Goal: Use online tool/utility: Utilize a website feature to perform a specific function

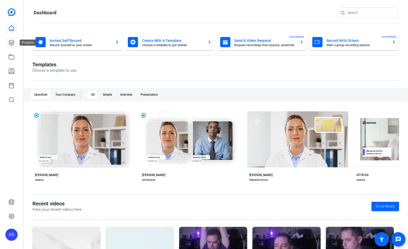
click at [15, 44] on link at bounding box center [11, 43] width 12 height 12
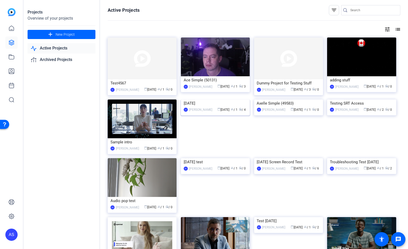
click at [216, 100] on img at bounding box center [215, 100] width 69 height 0
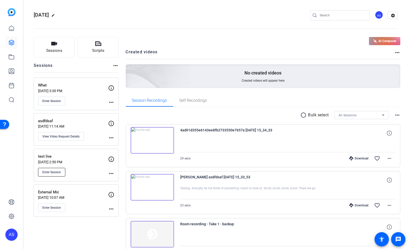
click at [48, 172] on span "Enter Session" at bounding box center [51, 172] width 19 height 4
click at [58, 100] on span "Enter Session" at bounding box center [51, 101] width 19 height 4
click at [46, 102] on span "Enter Session" at bounding box center [51, 101] width 19 height 4
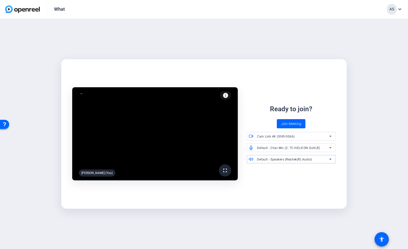
click at [282, 162] on div "Default - Speakers (Realtek(R) Audio)" at bounding box center [293, 159] width 72 height 6
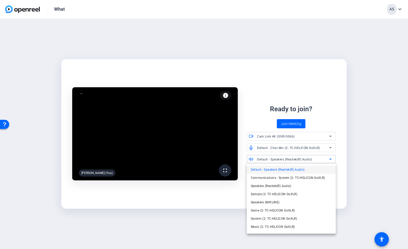
click at [0, 0] on div at bounding box center [0, 0] width 0 height 0
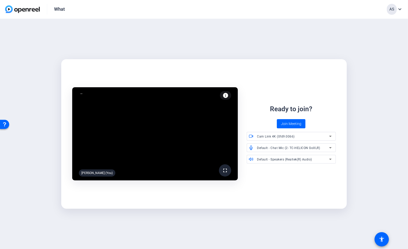
click at [309, 161] on span "Default - Speakers (Realtek(R) Audio)" at bounding box center [284, 160] width 55 height 4
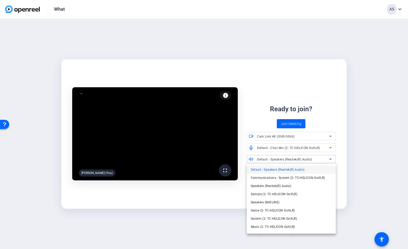
click at [309, 161] on div at bounding box center [204, 124] width 408 height 249
